Goal: Contribute content: Contribute content

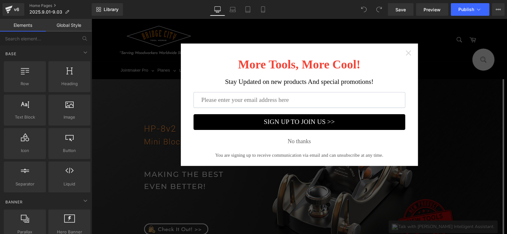
click at [408, 51] on icon "Close widget" at bounding box center [408, 53] width 6 height 6
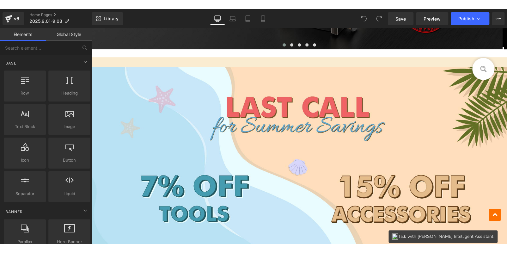
scroll to position [284, 0]
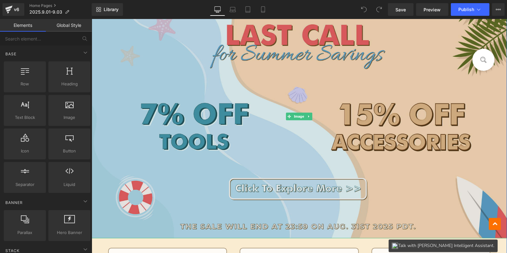
click at [294, 141] on img at bounding box center [299, 116] width 416 height 243
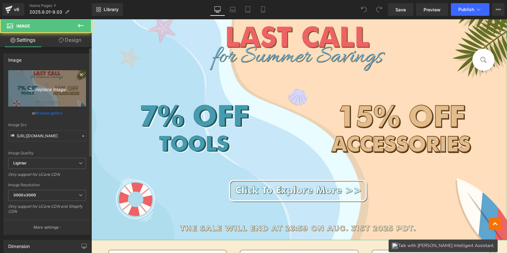
scroll to position [286, 0]
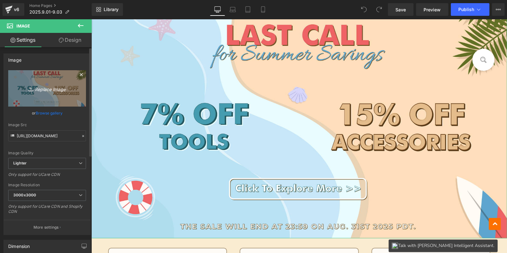
click at [46, 89] on icon "Replace Image" at bounding box center [47, 88] width 51 height 8
type input "C:\fakepath\banner bc.jpg"
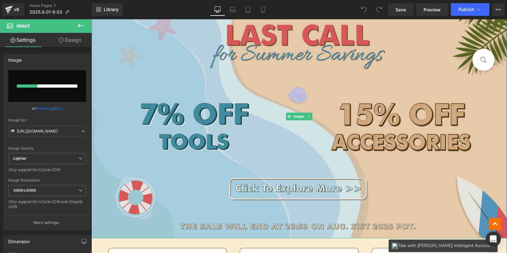
scroll to position [412, 0]
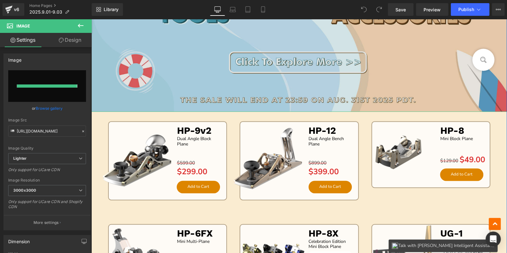
type input "[URL][DOMAIN_NAME]"
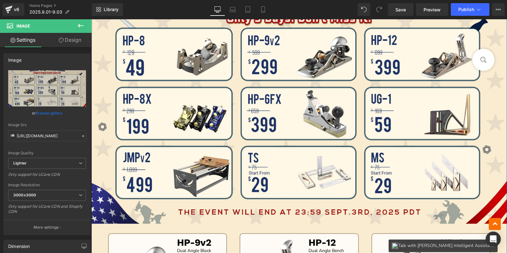
scroll to position [254, 0]
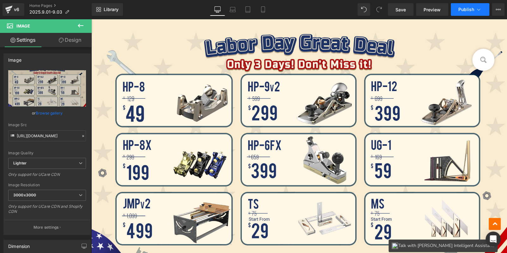
click at [463, 5] on button "Publish" at bounding box center [470, 9] width 39 height 13
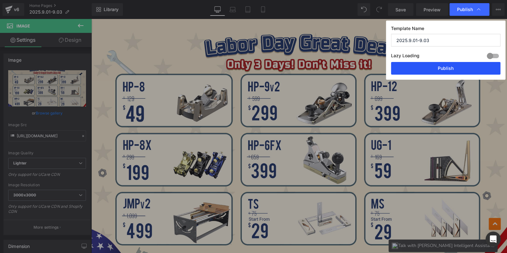
drag, startPoint x: 453, startPoint y: 66, endPoint x: 224, endPoint y: 54, distance: 229.7
click at [453, 66] on button "Publish" at bounding box center [445, 68] width 109 height 13
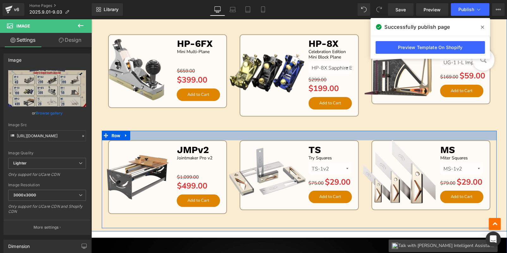
scroll to position [381, 0]
